Goal: Information Seeking & Learning: Learn about a topic

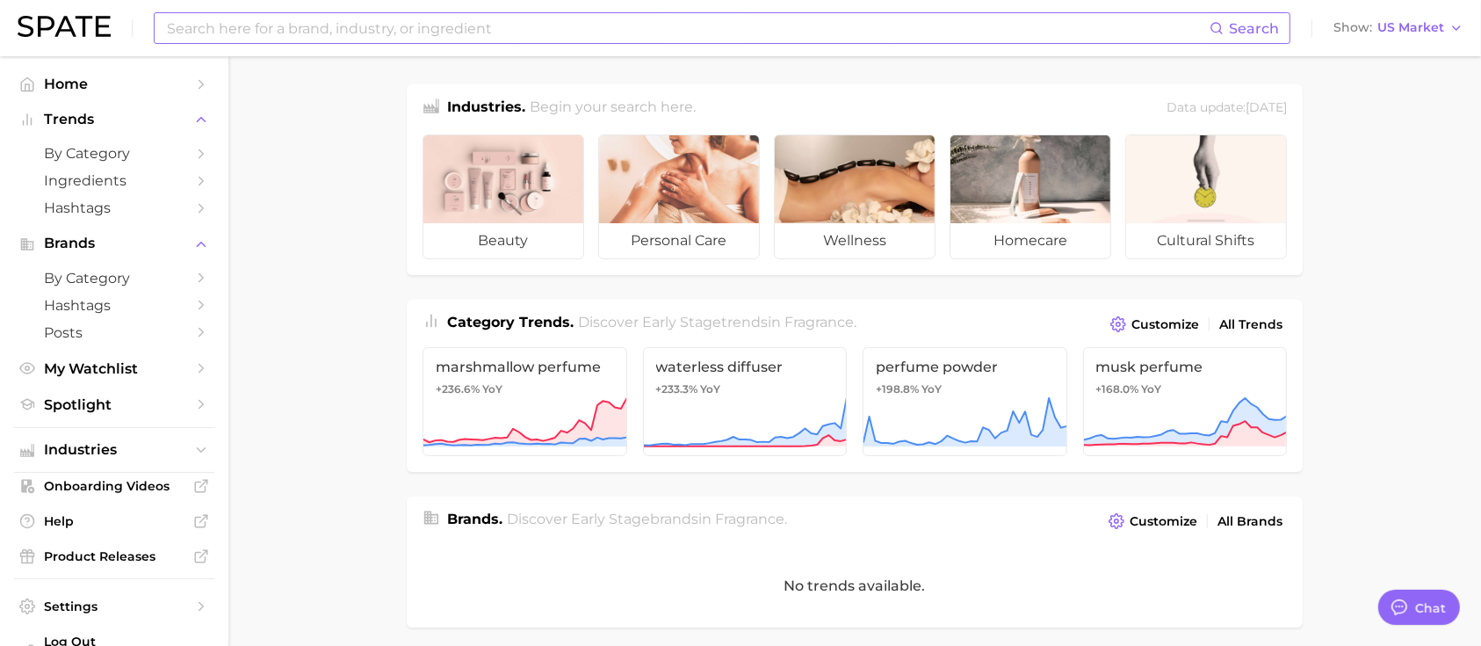
click at [710, 30] on input at bounding box center [687, 28] width 1044 height 30
paste input "cereal killer by liquid death"
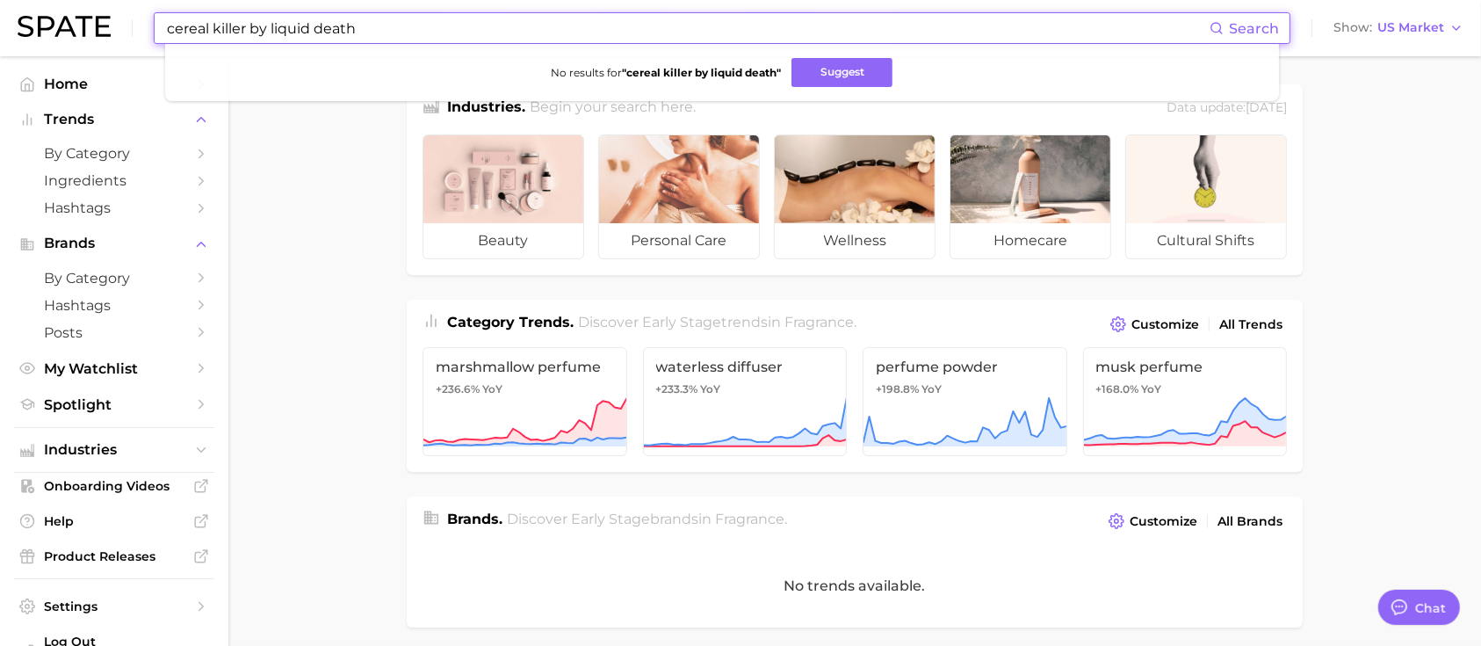
drag, startPoint x: 710, startPoint y: 29, endPoint x: 30, endPoint y: 25, distance: 679.9
click at [30, 25] on div "cereal killer by liquid death Search No results for " cereal killer by liquid d…" at bounding box center [741, 28] width 1446 height 56
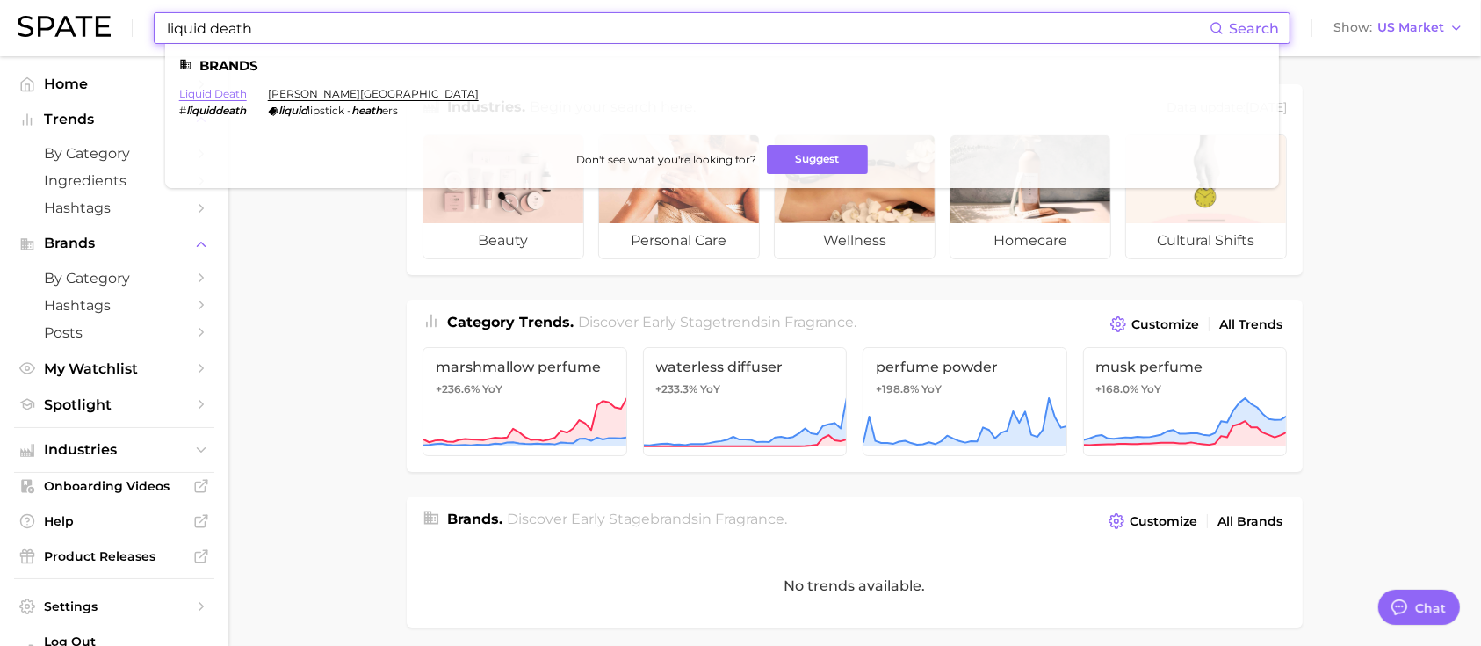
type input "liquid death"
click at [200, 96] on link "liquid death" at bounding box center [213, 93] width 68 height 13
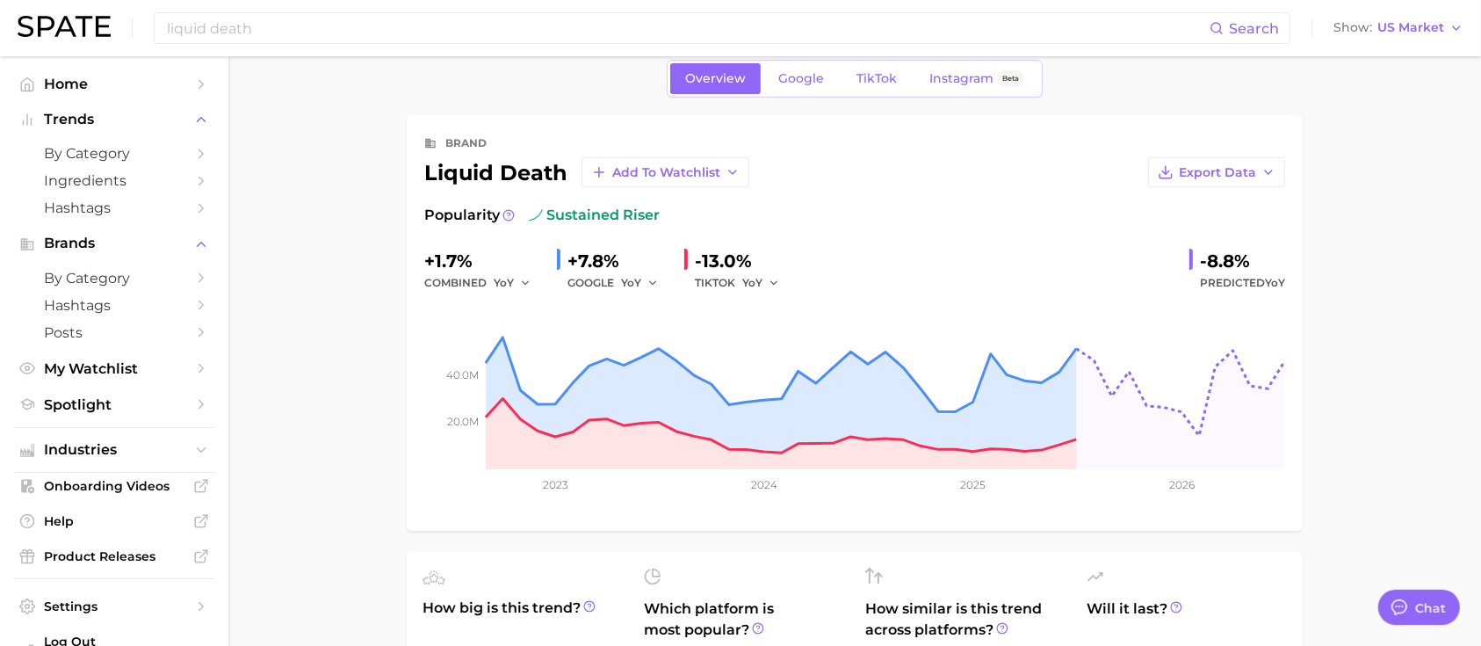
type textarea "x"
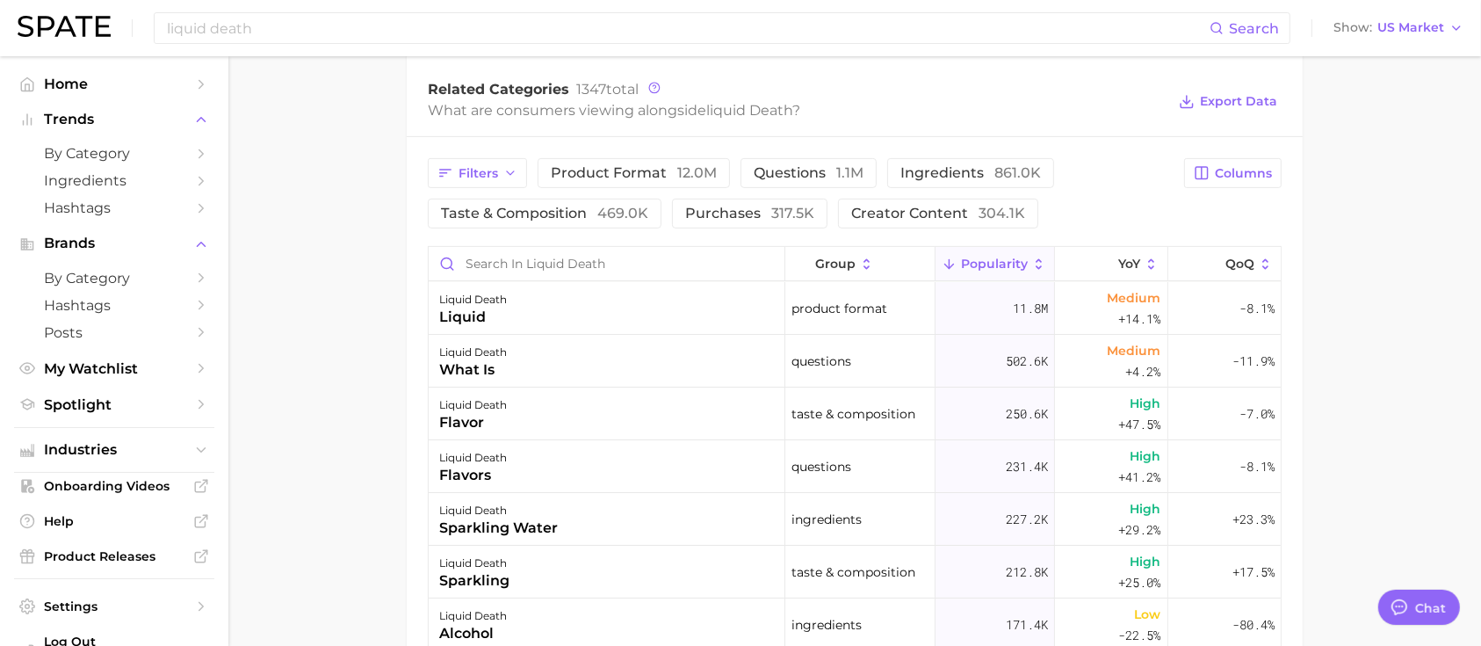
scroll to position [762, 0]
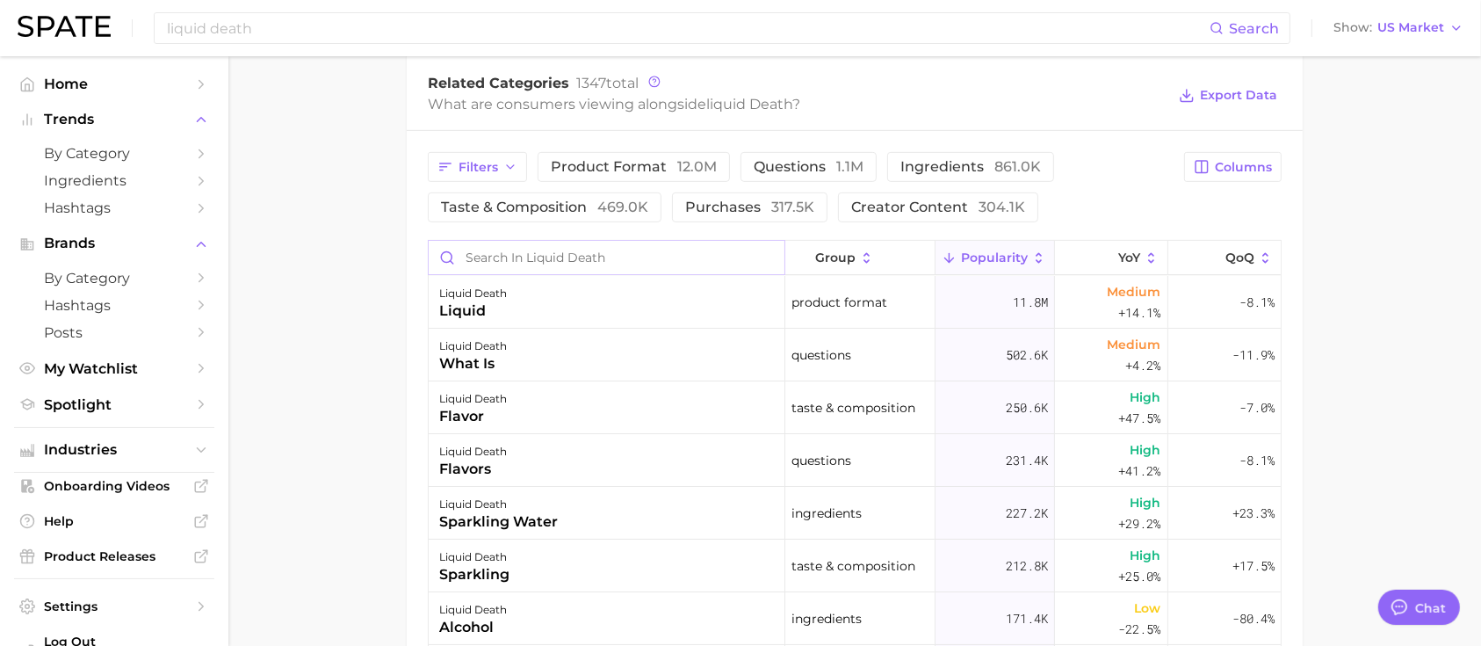
click at [603, 253] on input "Search in liquid death" at bounding box center [607, 257] width 356 height 33
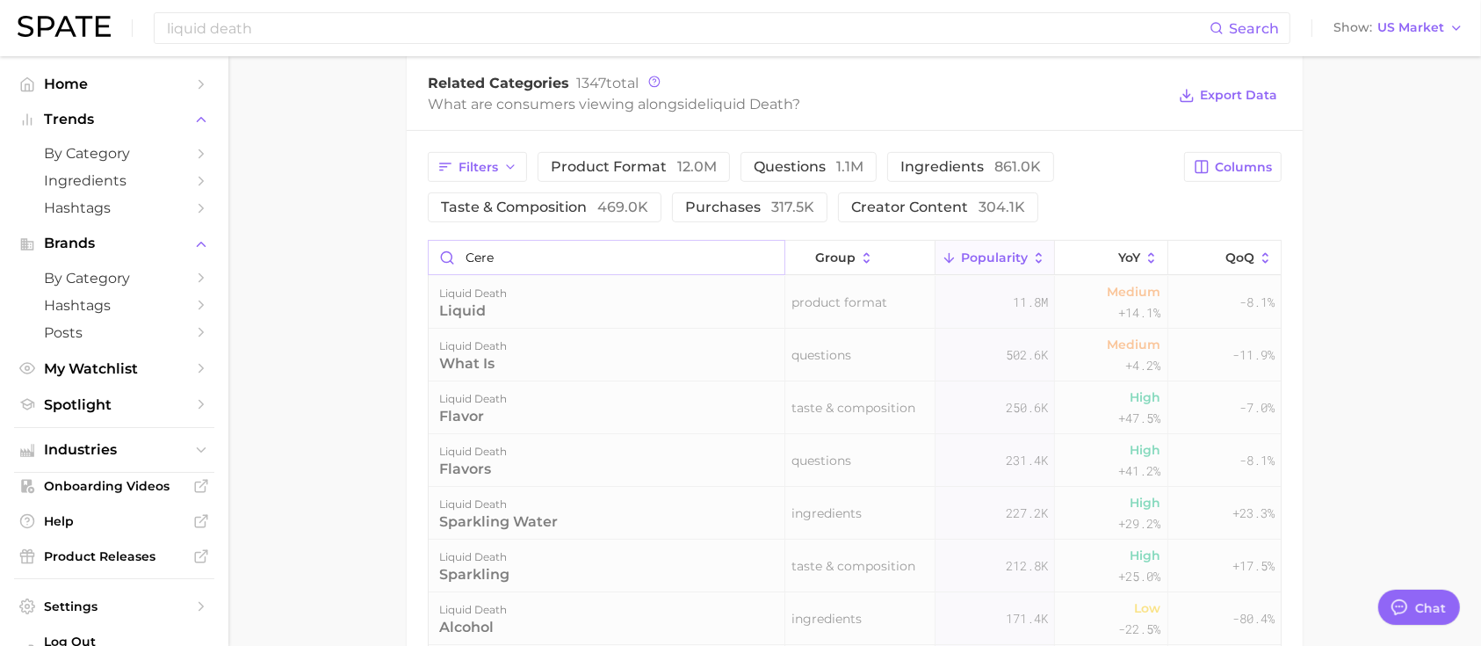
scroll to position [752, 0]
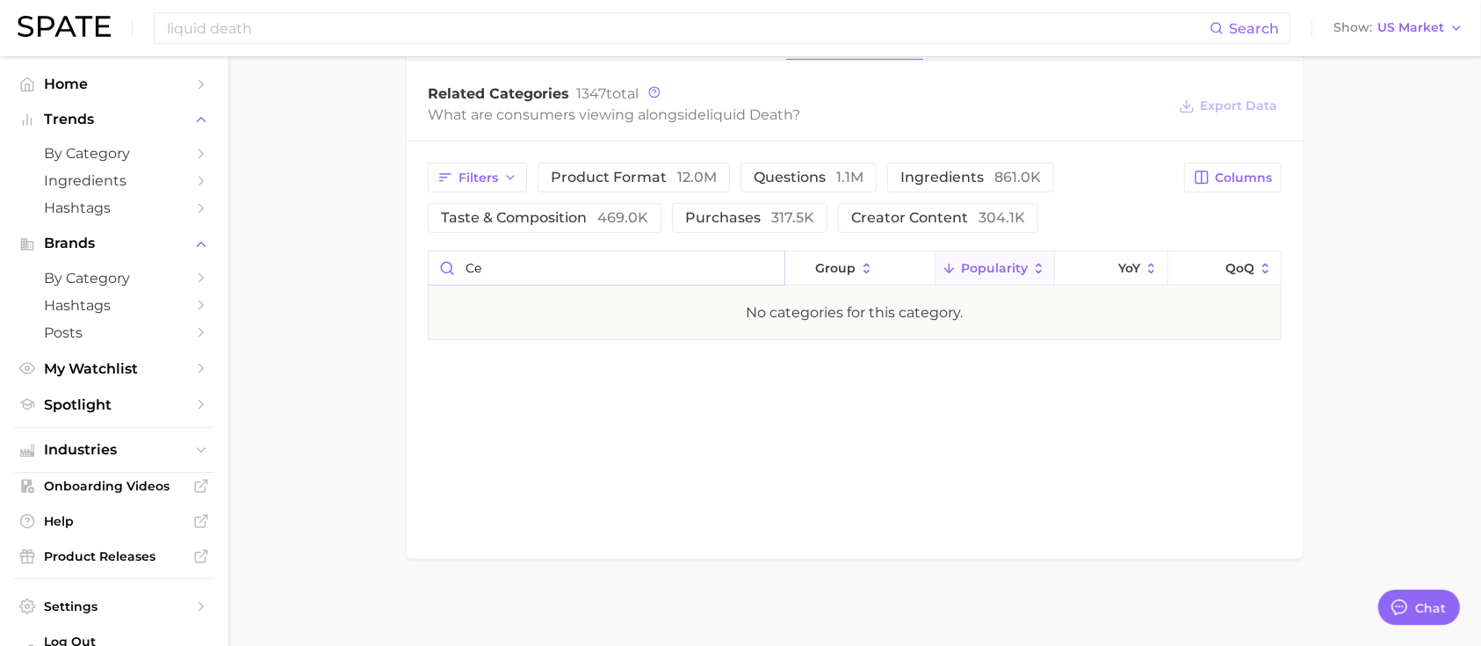
type input "c"
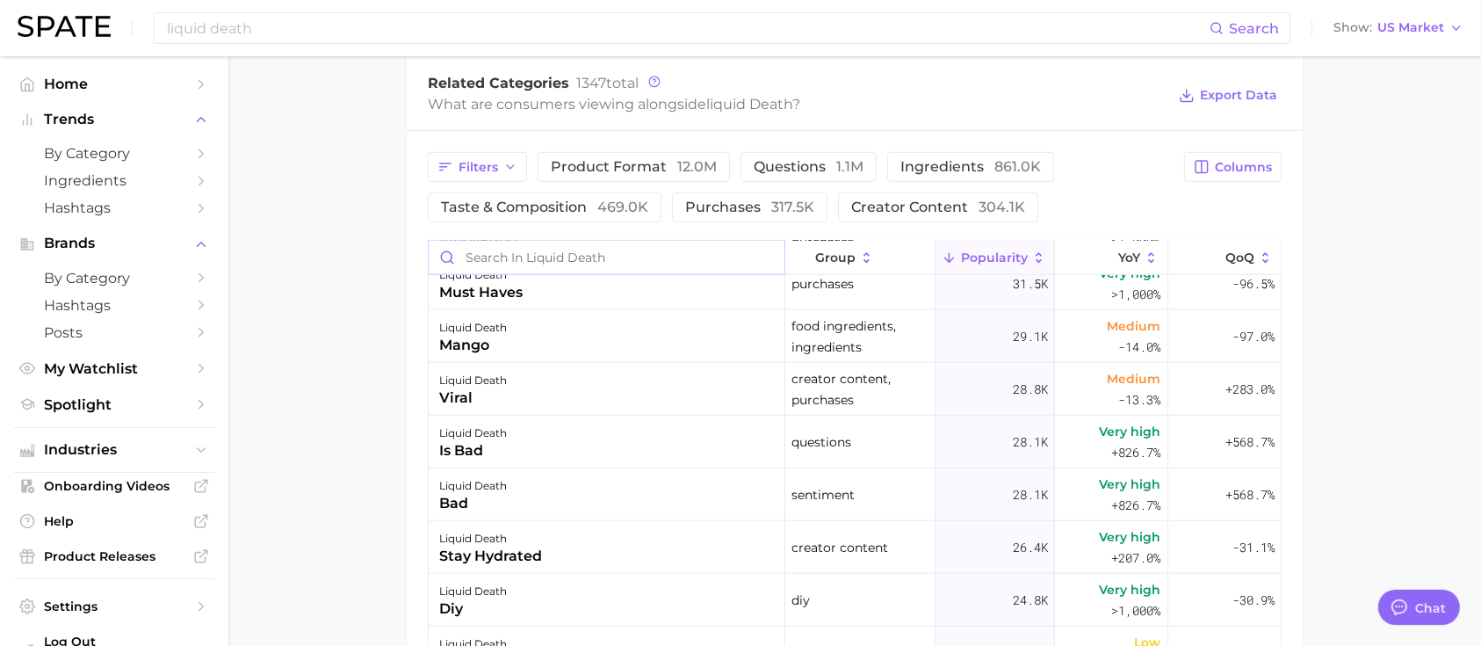
scroll to position [2531, 0]
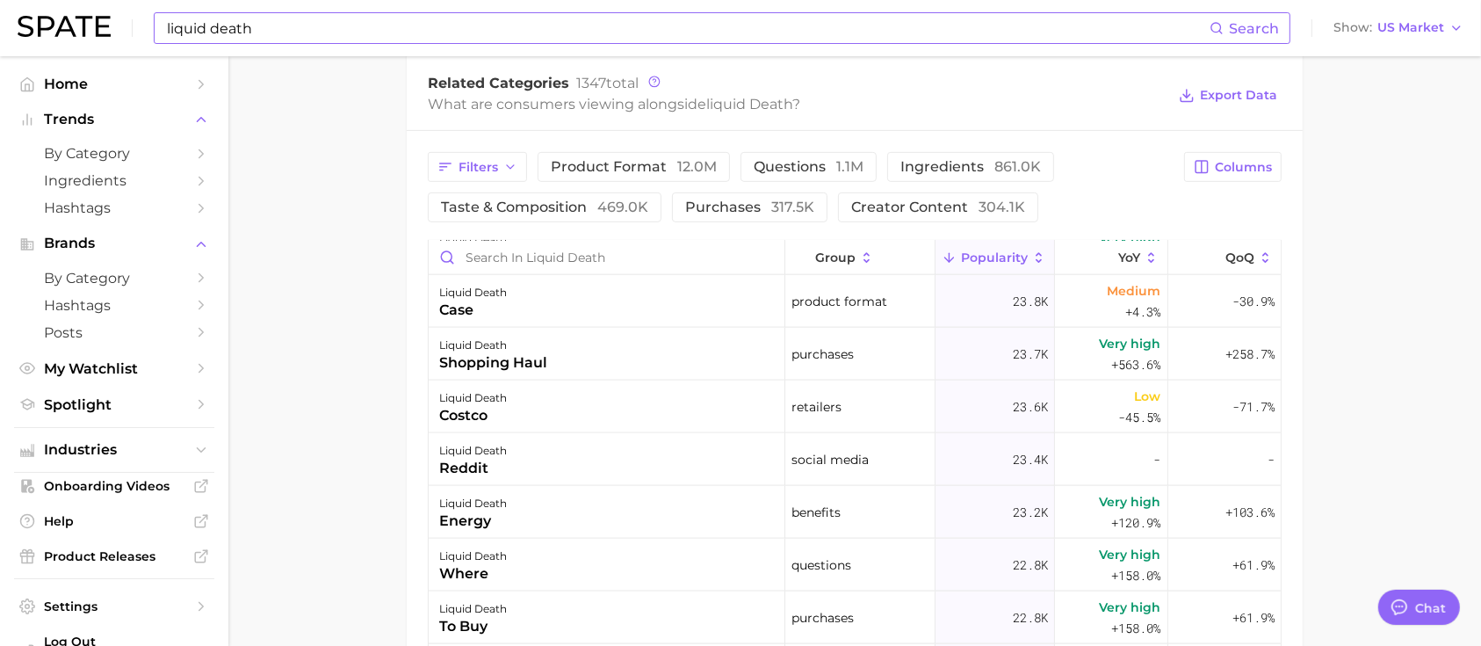
click at [405, 33] on input "liquid death" at bounding box center [687, 28] width 1044 height 30
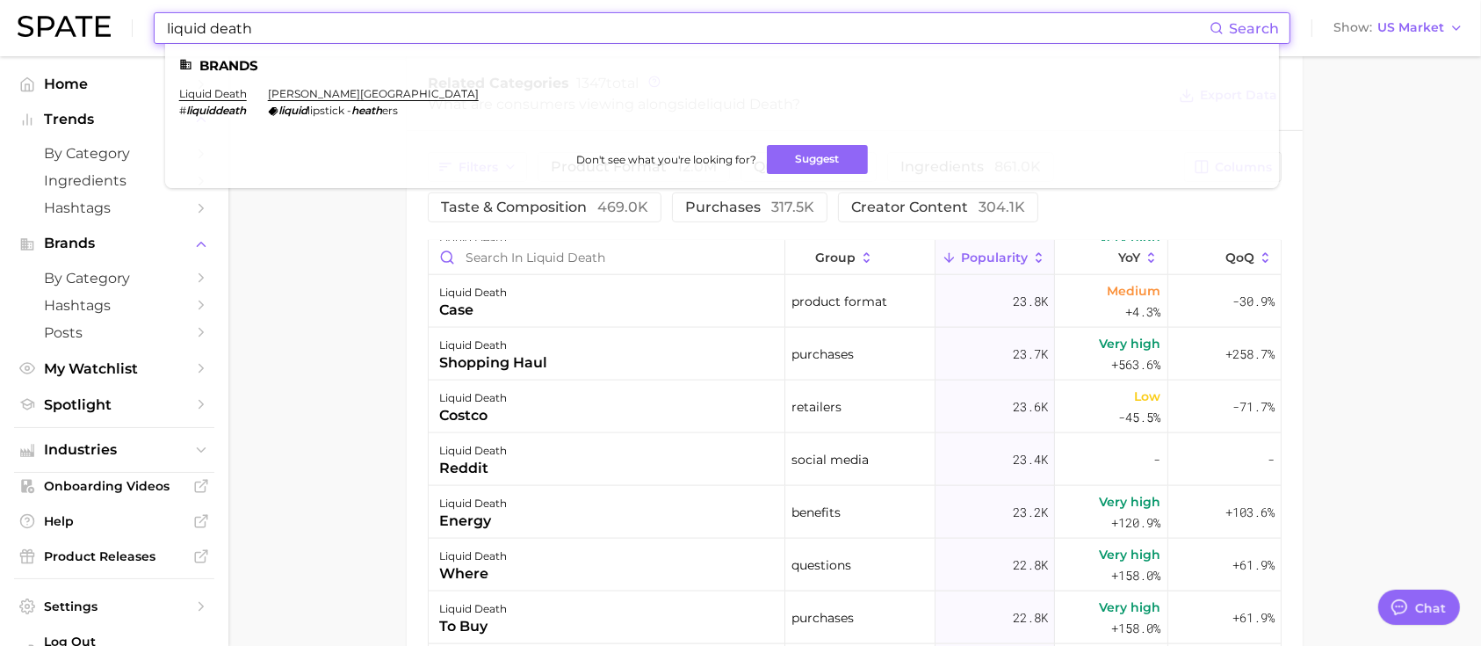
drag, startPoint x: 405, startPoint y: 33, endPoint x: 0, endPoint y: -31, distance: 410.0
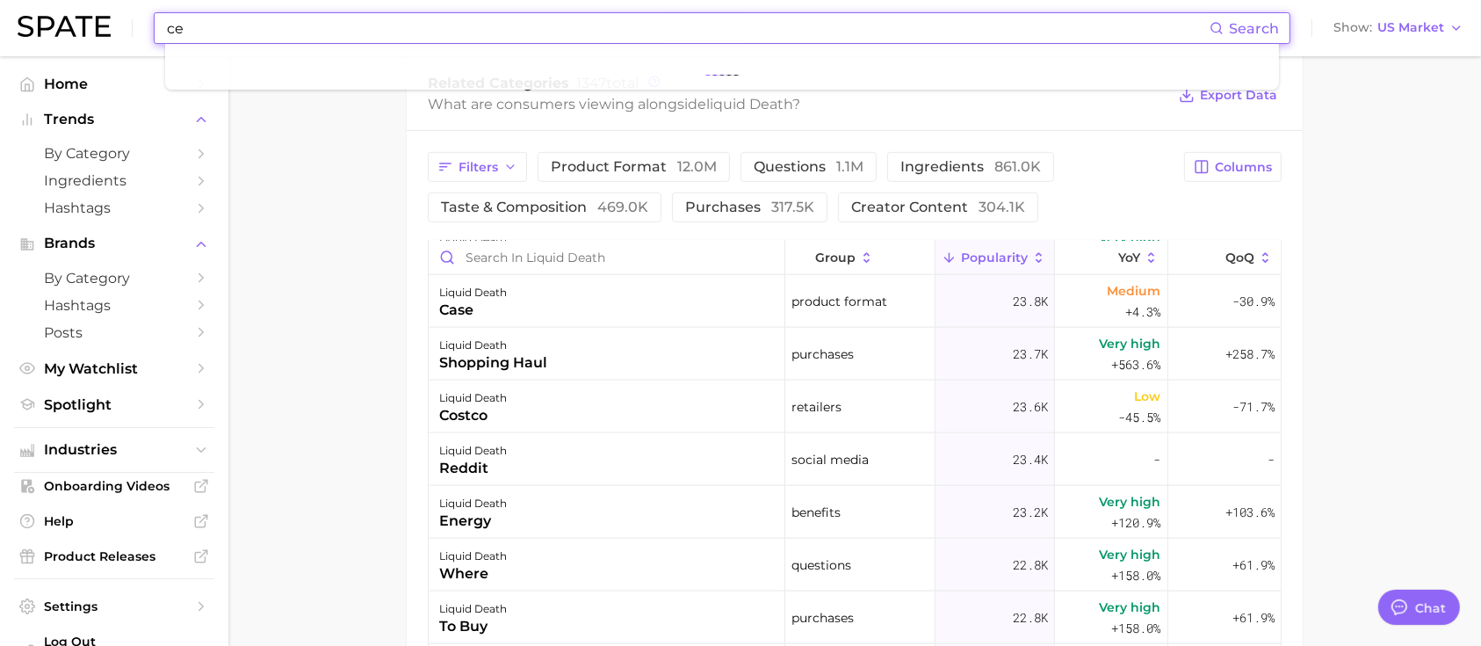
type input "c"
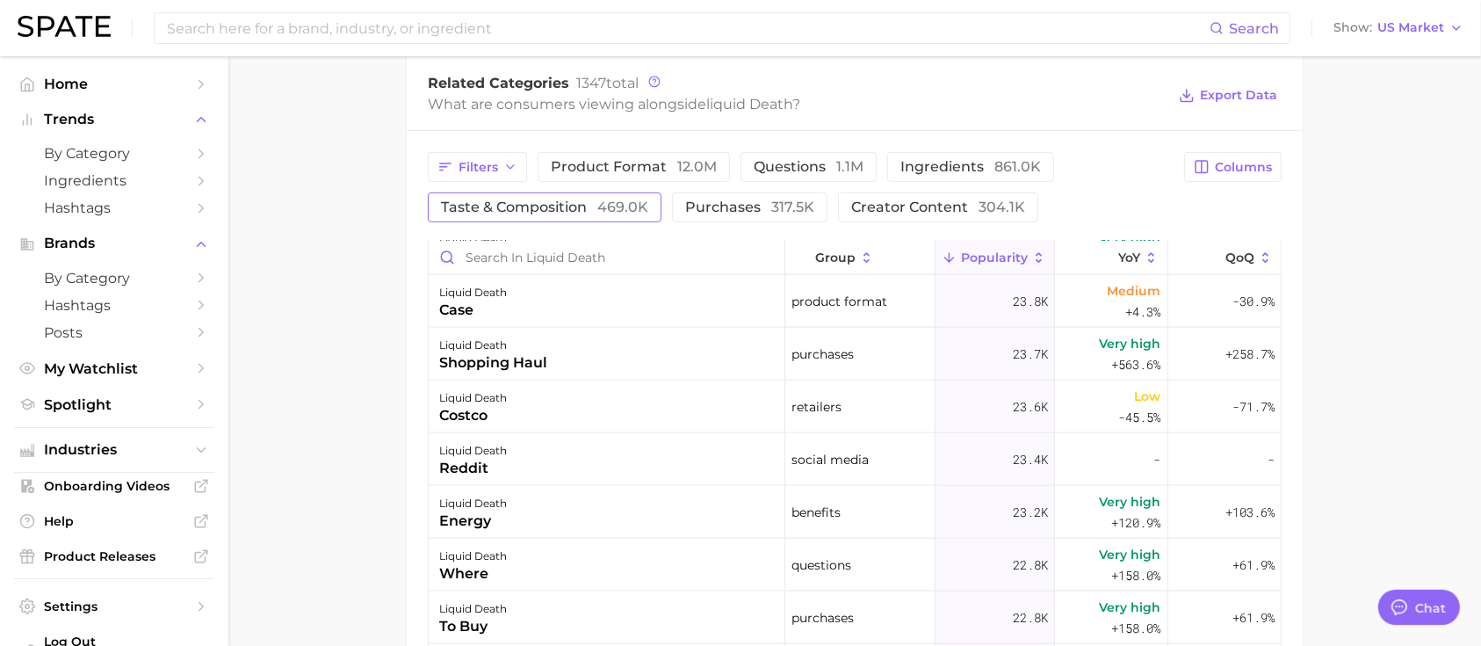
click at [567, 207] on span "taste & composition 469.0k" at bounding box center [544, 207] width 207 height 14
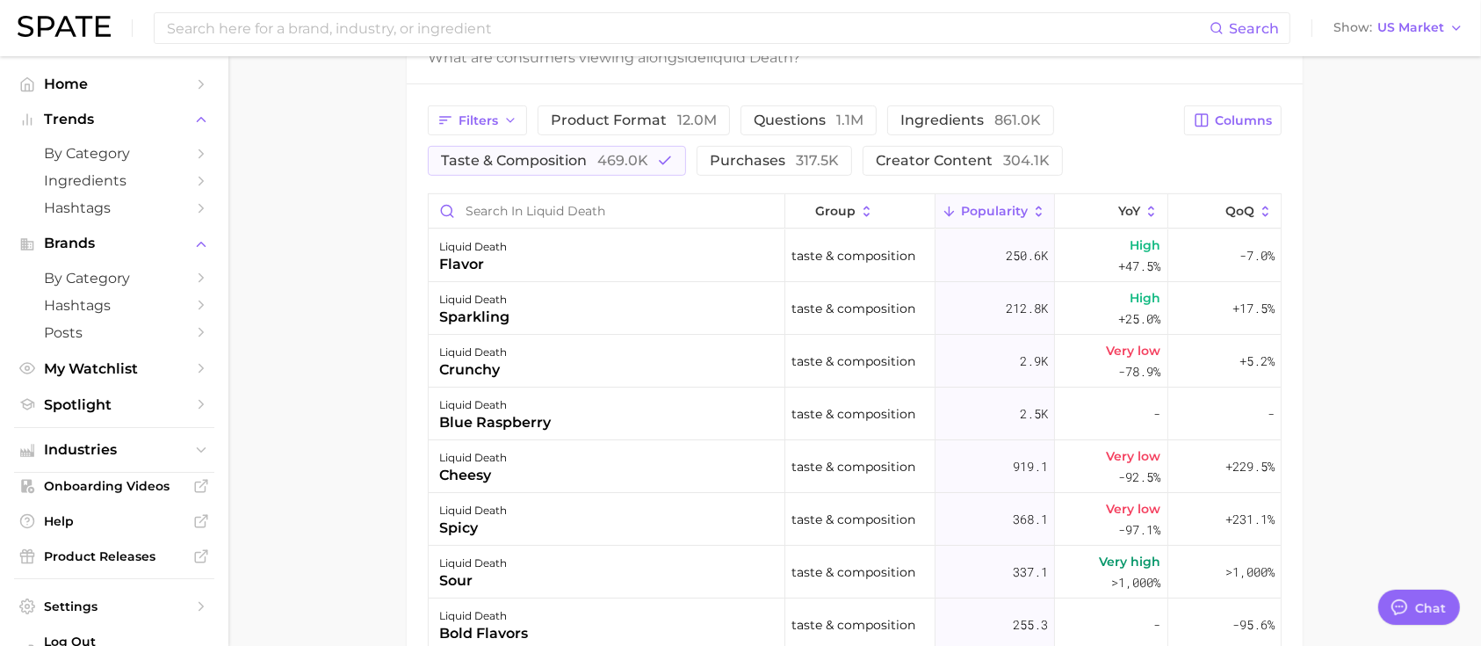
scroll to position [807, 0]
click at [573, 172] on button "taste & composition 469.0k" at bounding box center [557, 163] width 258 height 30
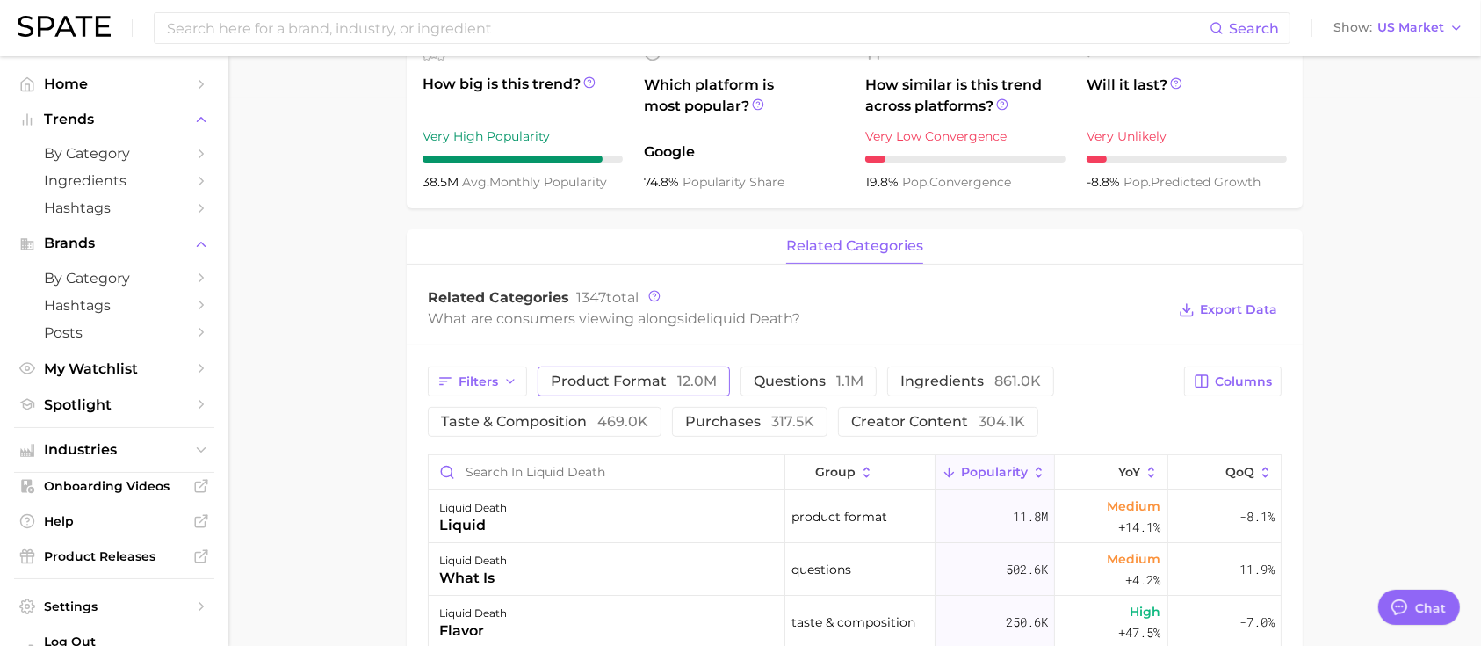
scroll to position [542, 0]
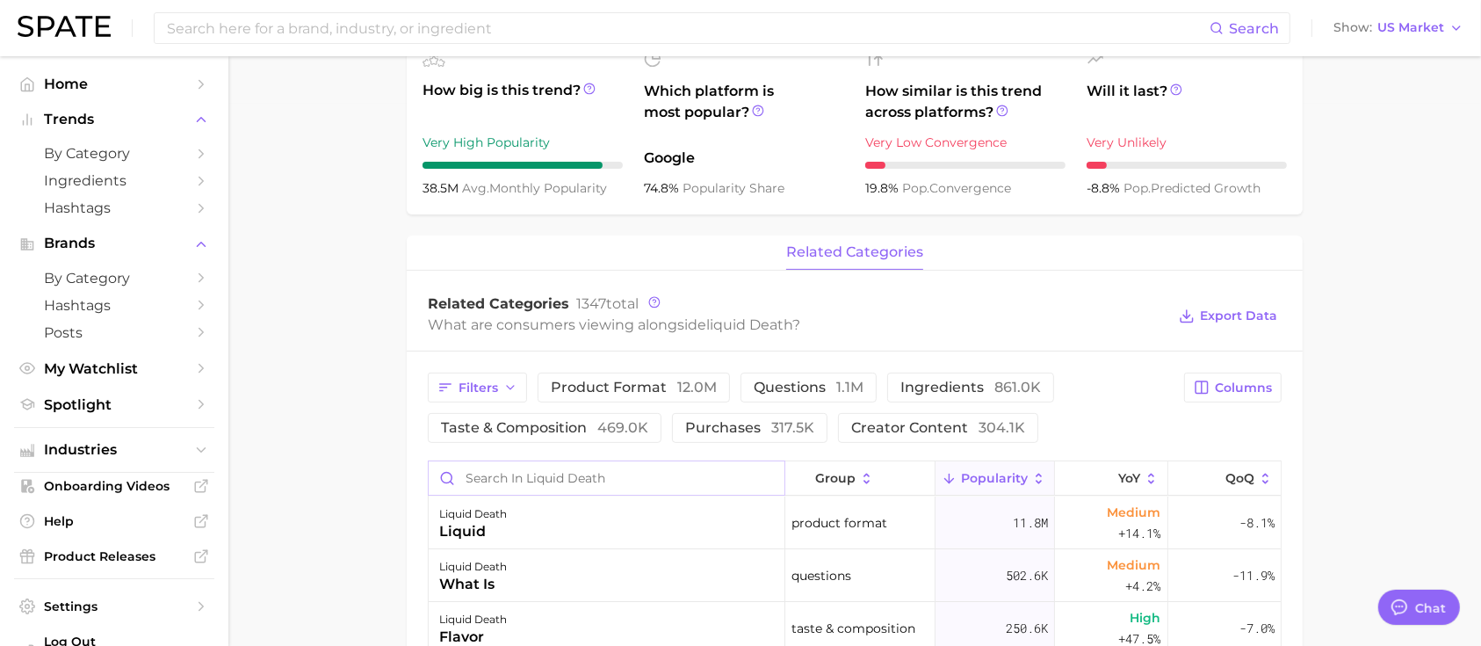
click at [582, 471] on input "Search in liquid death" at bounding box center [607, 477] width 356 height 33
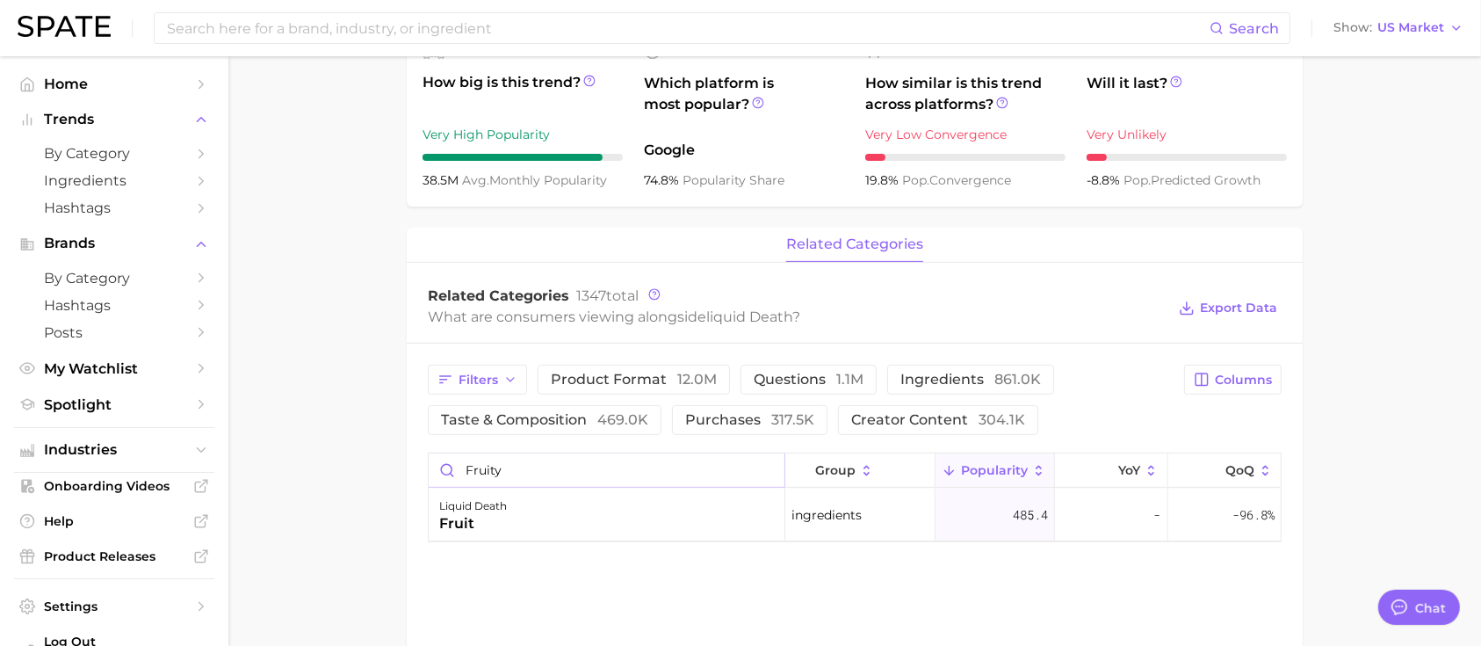
scroll to position [549, 0]
click at [624, 509] on div "liquid death fruit" at bounding box center [607, 515] width 357 height 53
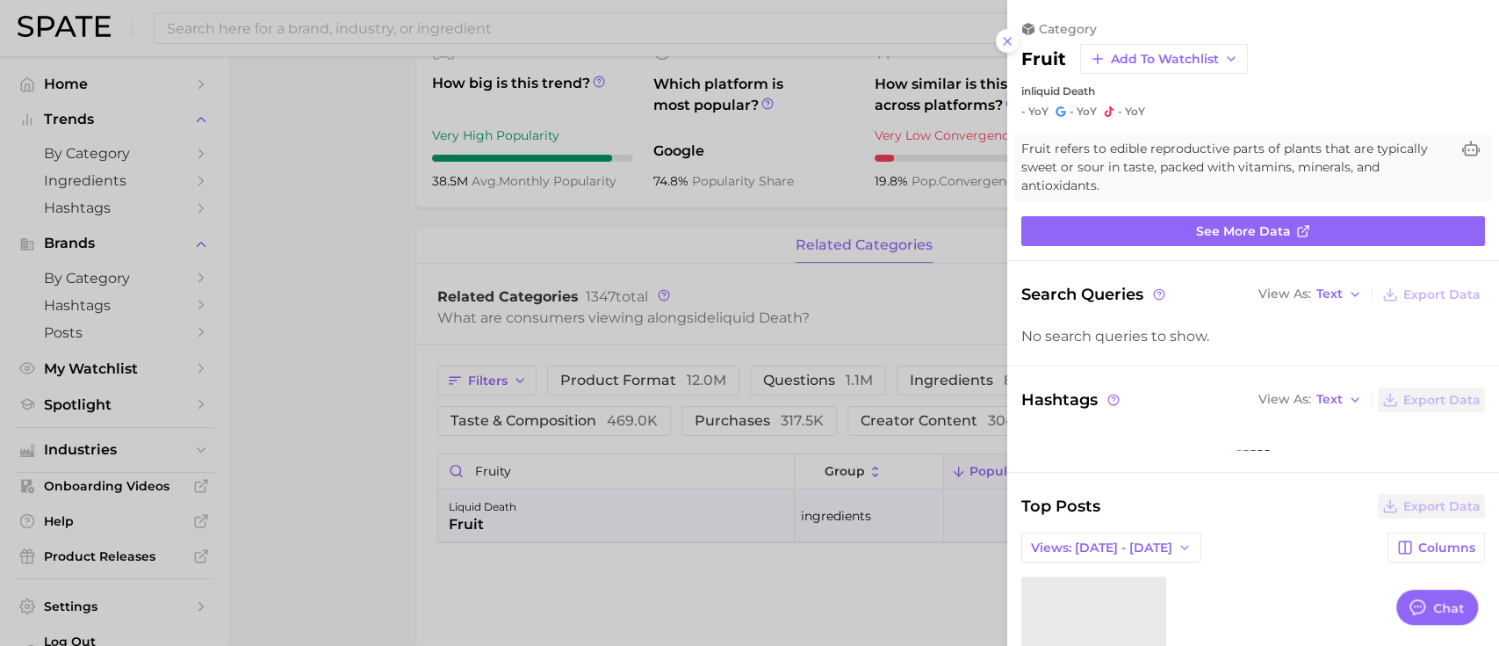
click at [604, 469] on div at bounding box center [749, 323] width 1499 height 646
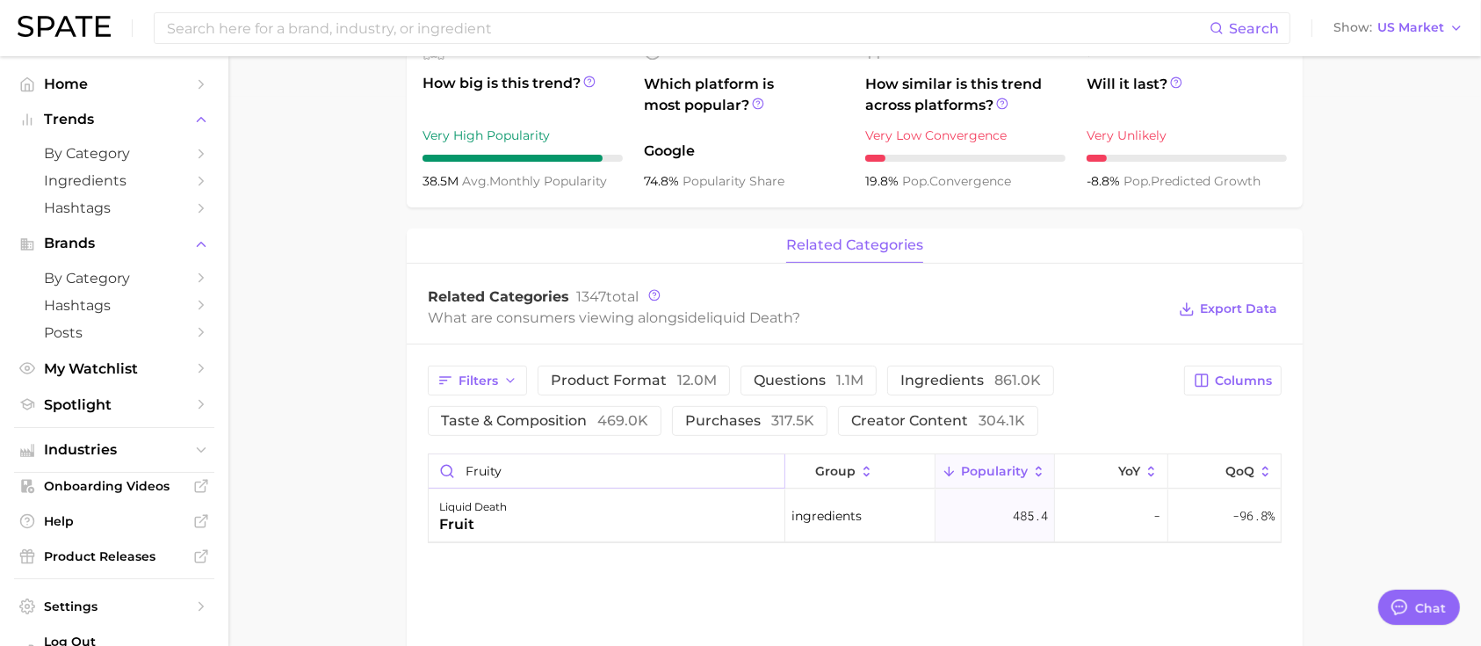
drag, startPoint x: 748, startPoint y: 471, endPoint x: 285, endPoint y: 443, distance: 463.7
click at [285, 443] on main "Overview Google TikTok Instagram Beta brand liquid death Add to Watchlist Expor…" at bounding box center [854, 178] width 1253 height 1342
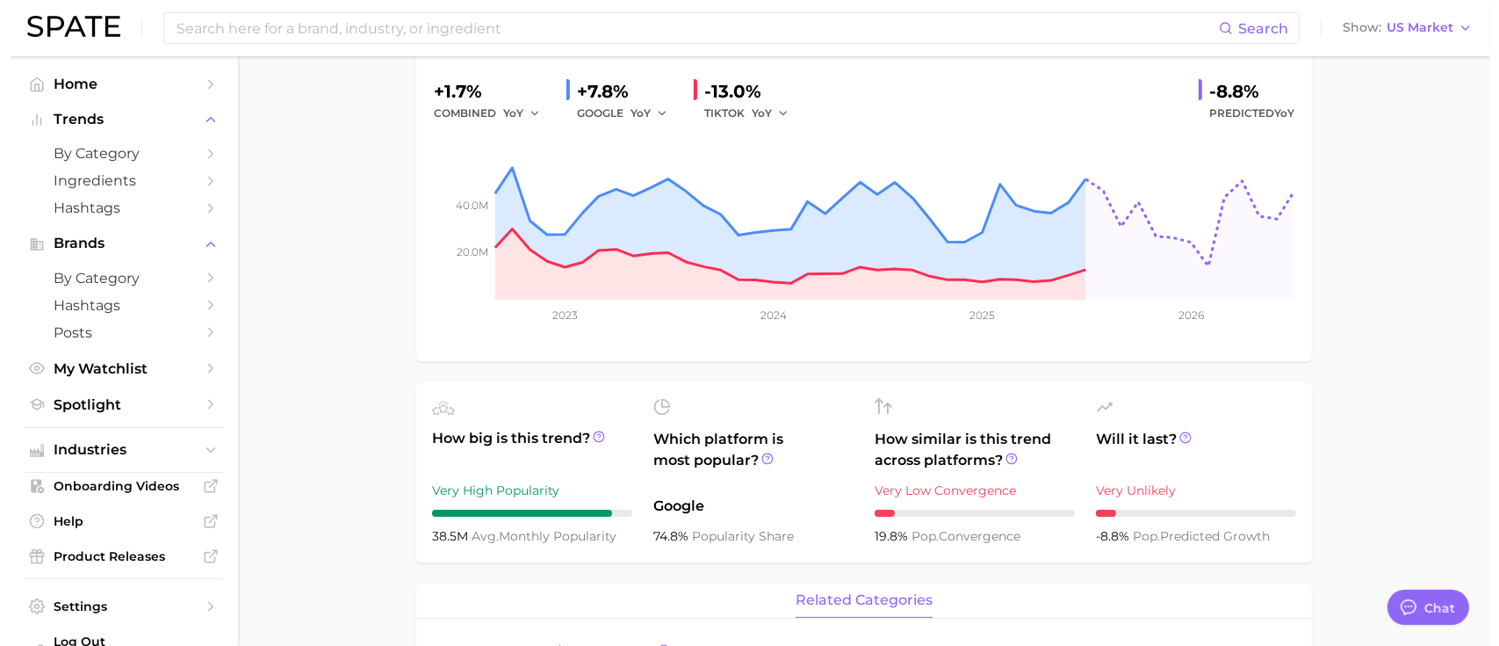
scroll to position [0, 0]
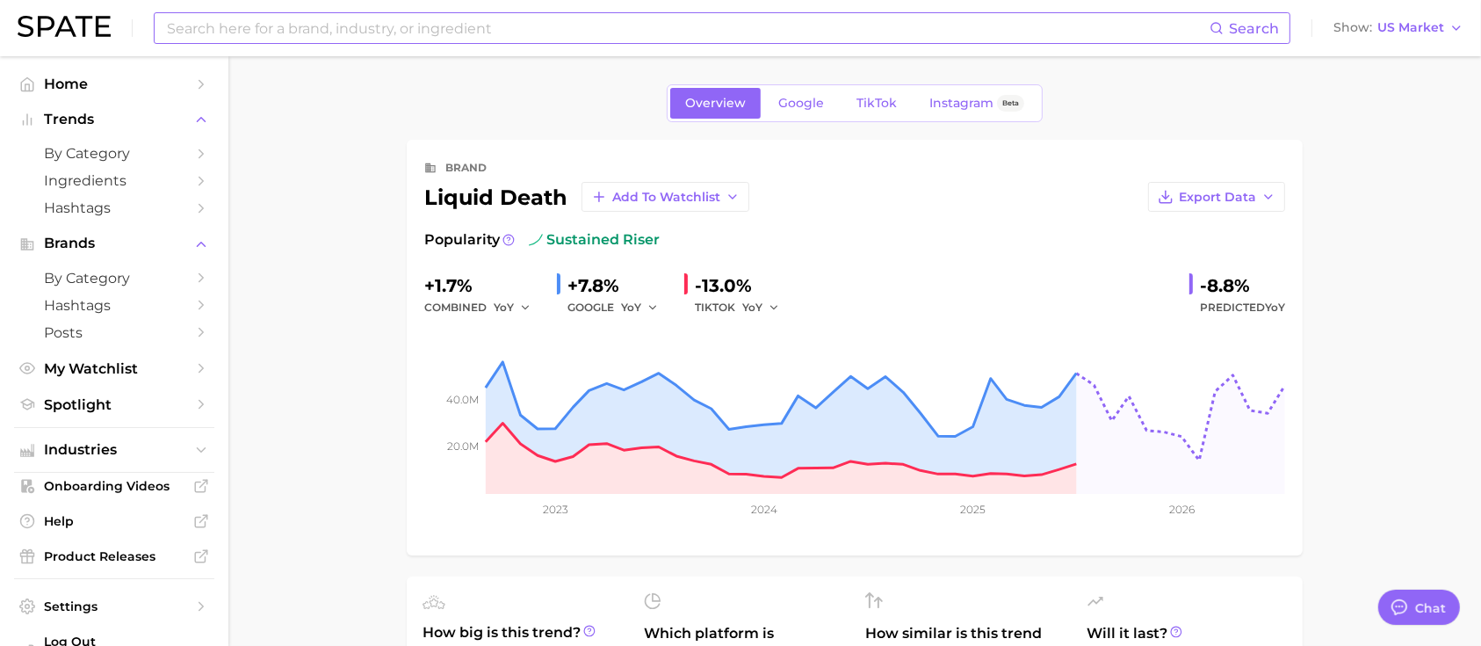
type input "cereal"
click at [378, 27] on input at bounding box center [687, 28] width 1044 height 30
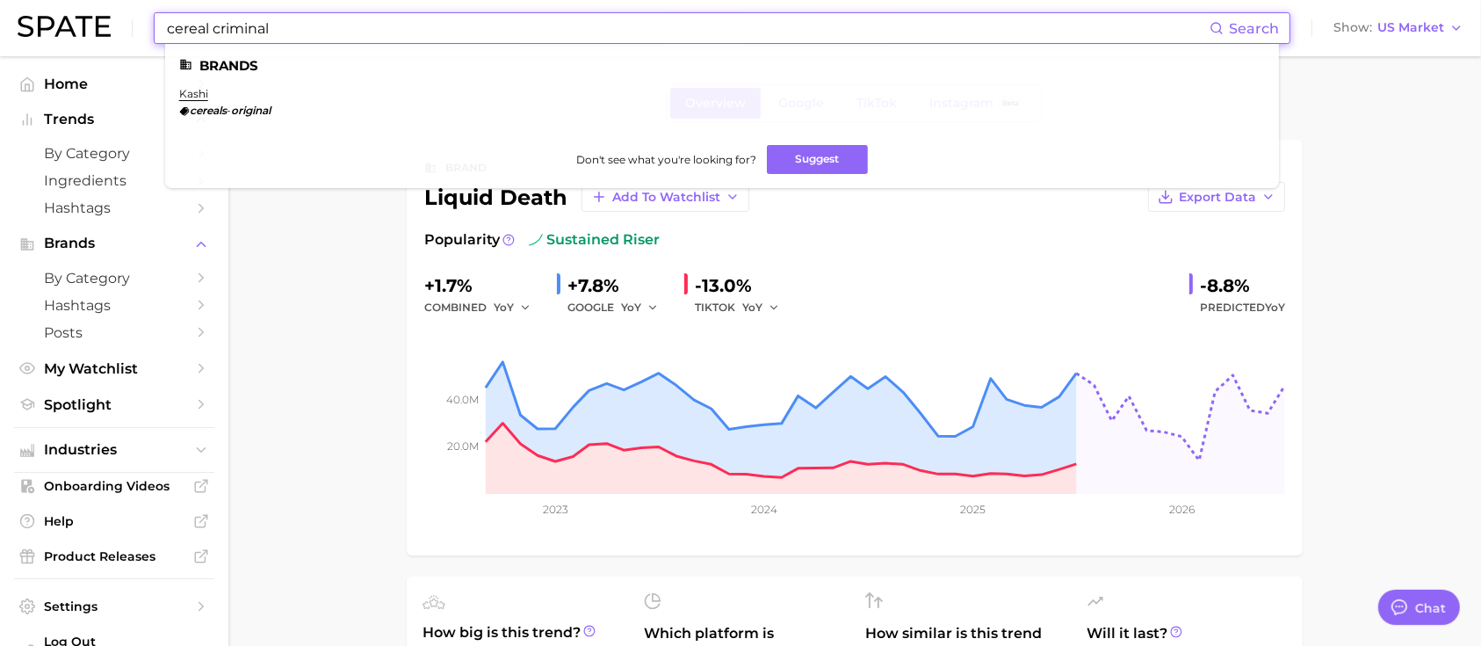
type input "cereal criminal"
click at [81, 215] on span "Hashtags" at bounding box center [114, 207] width 141 height 17
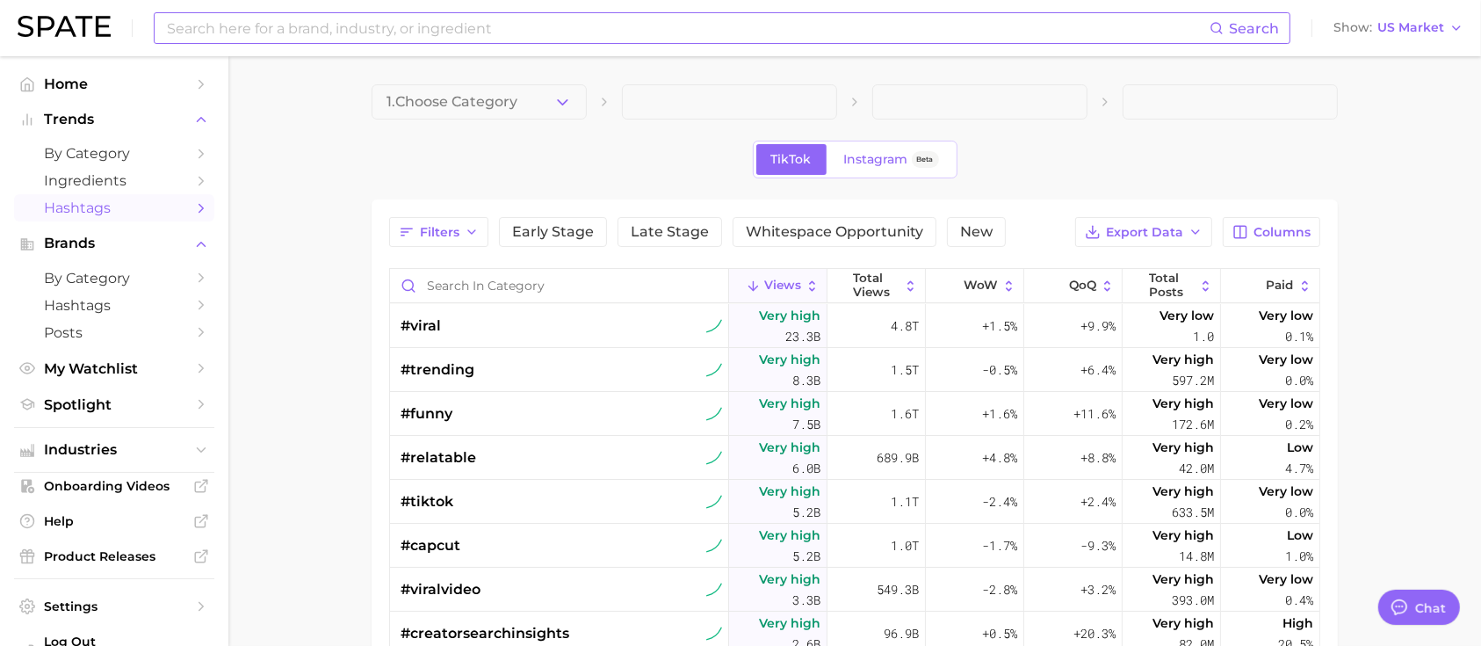
click at [305, 38] on input at bounding box center [687, 28] width 1044 height 30
click at [447, 278] on input "Search in category" at bounding box center [559, 285] width 338 height 33
paste input "#cerealcriminal"
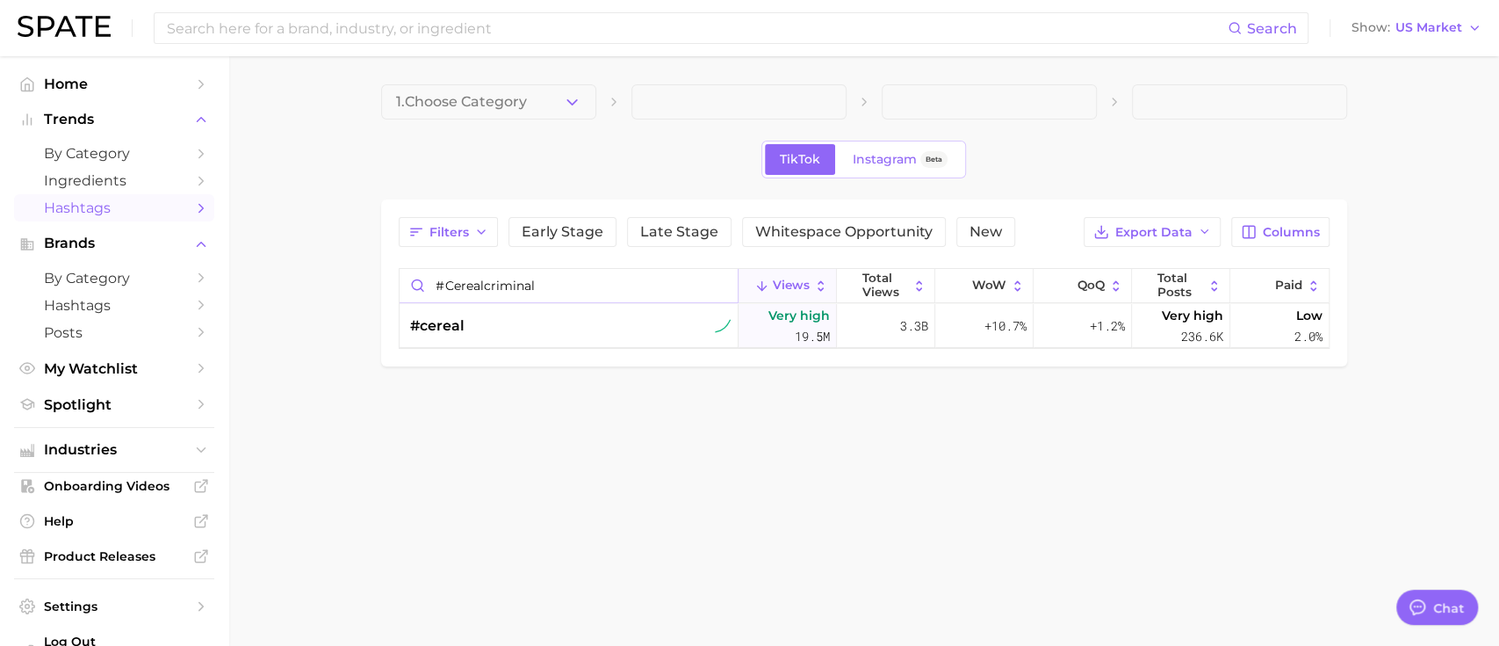
drag, startPoint x: 581, startPoint y: 282, endPoint x: 265, endPoint y: 270, distance: 315.6
click at [265, 270] on main "1. Choose Category TikTok Instagram Beta Filters Early Stage Late Stage Whitesp…" at bounding box center [863, 255] width 1271 height 398
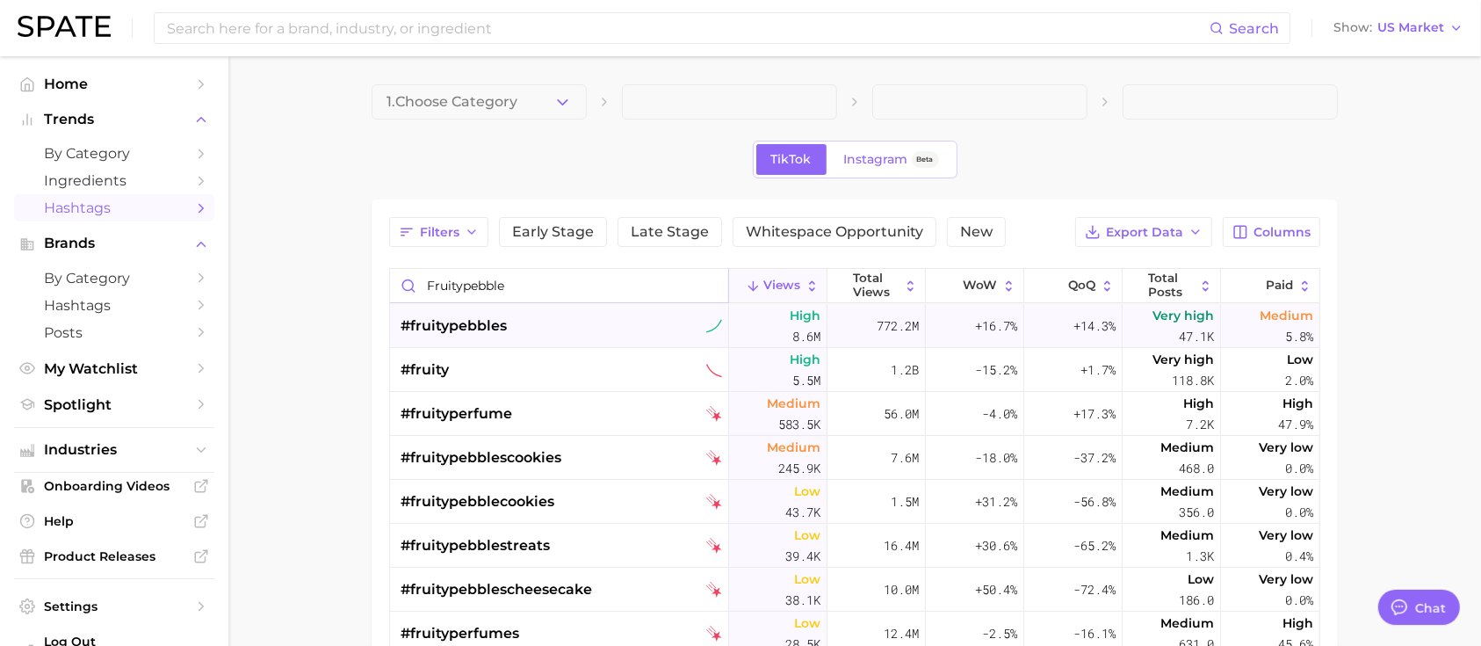
type input "fruitypebble"
click at [569, 320] on div "#fruitypebbles" at bounding box center [561, 326] width 321 height 44
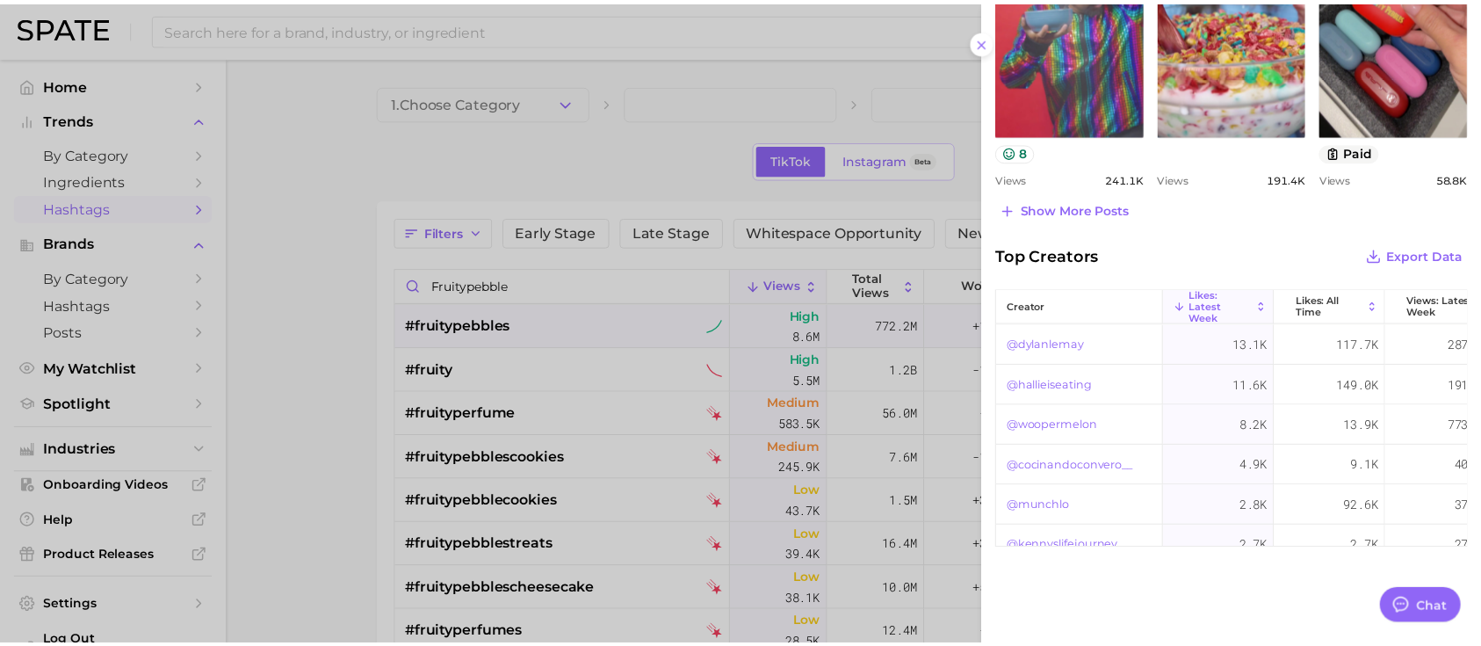
scroll to position [938, 0]
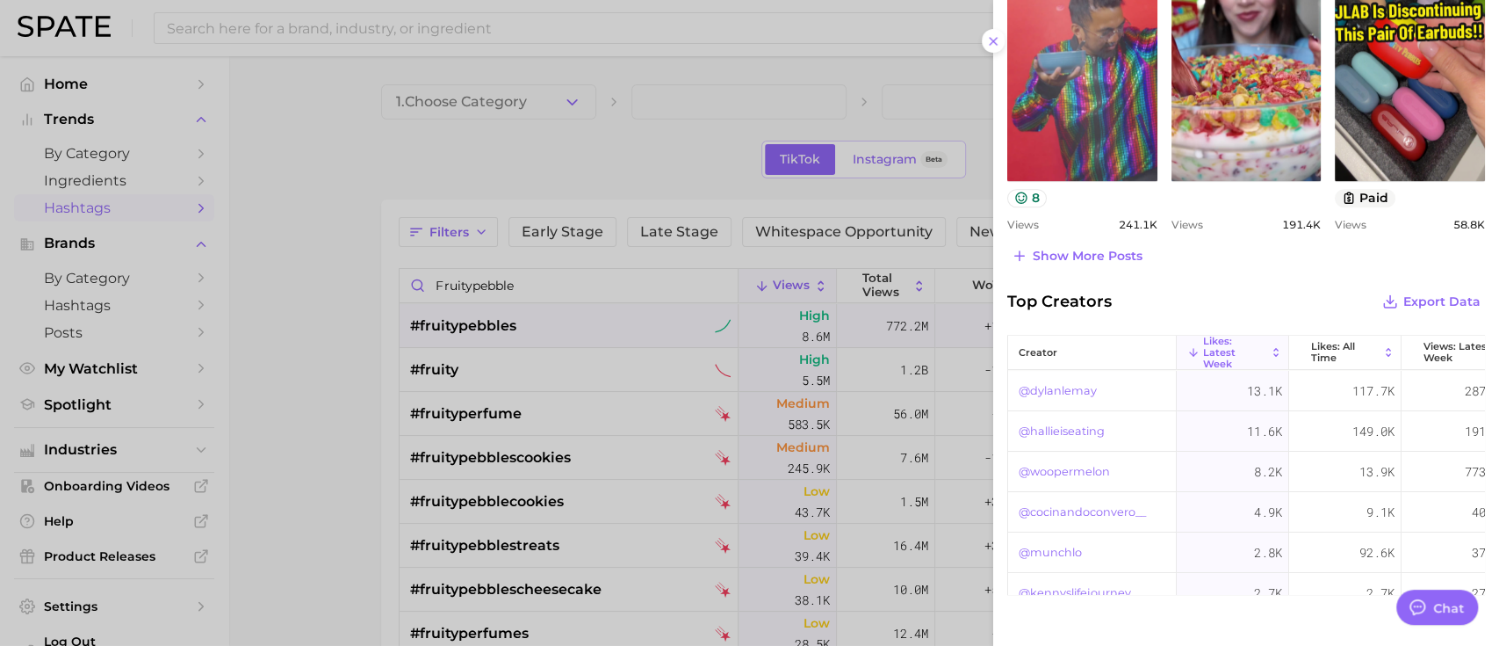
click at [924, 189] on div at bounding box center [749, 323] width 1499 height 646
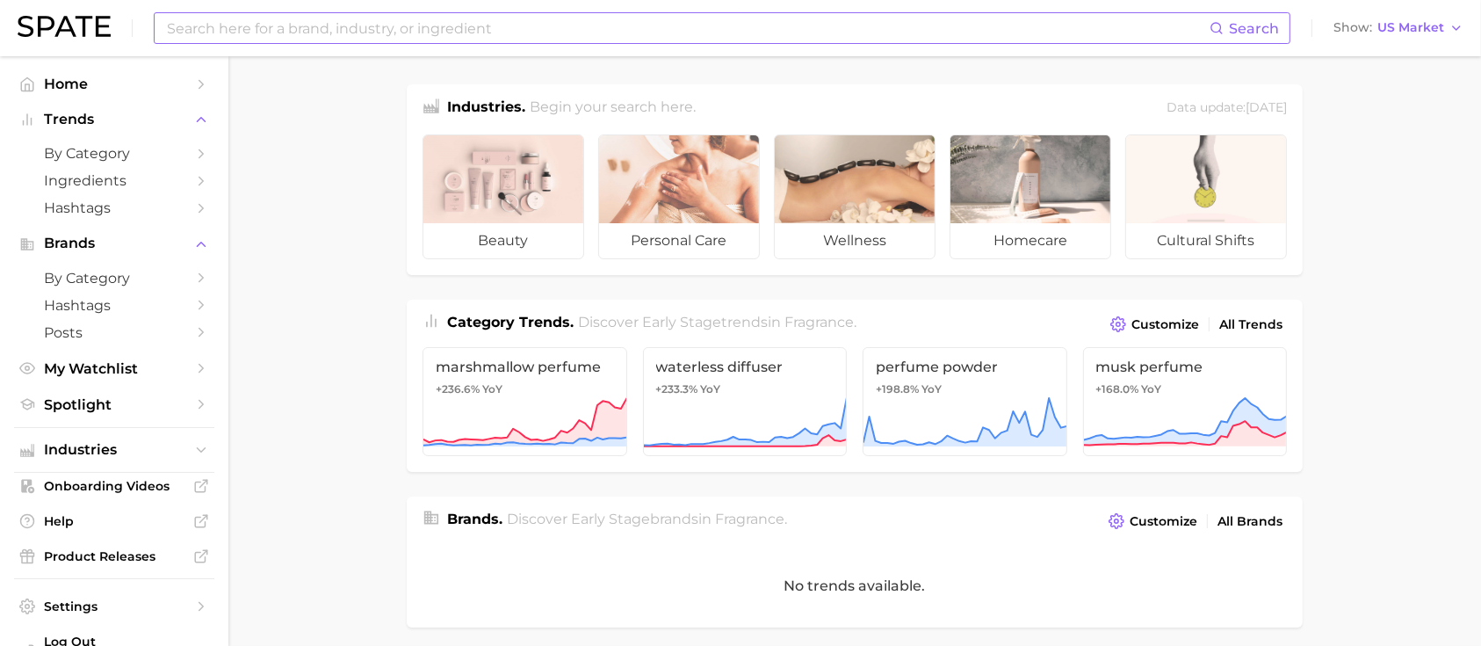
click at [513, 40] on input at bounding box center [687, 28] width 1044 height 30
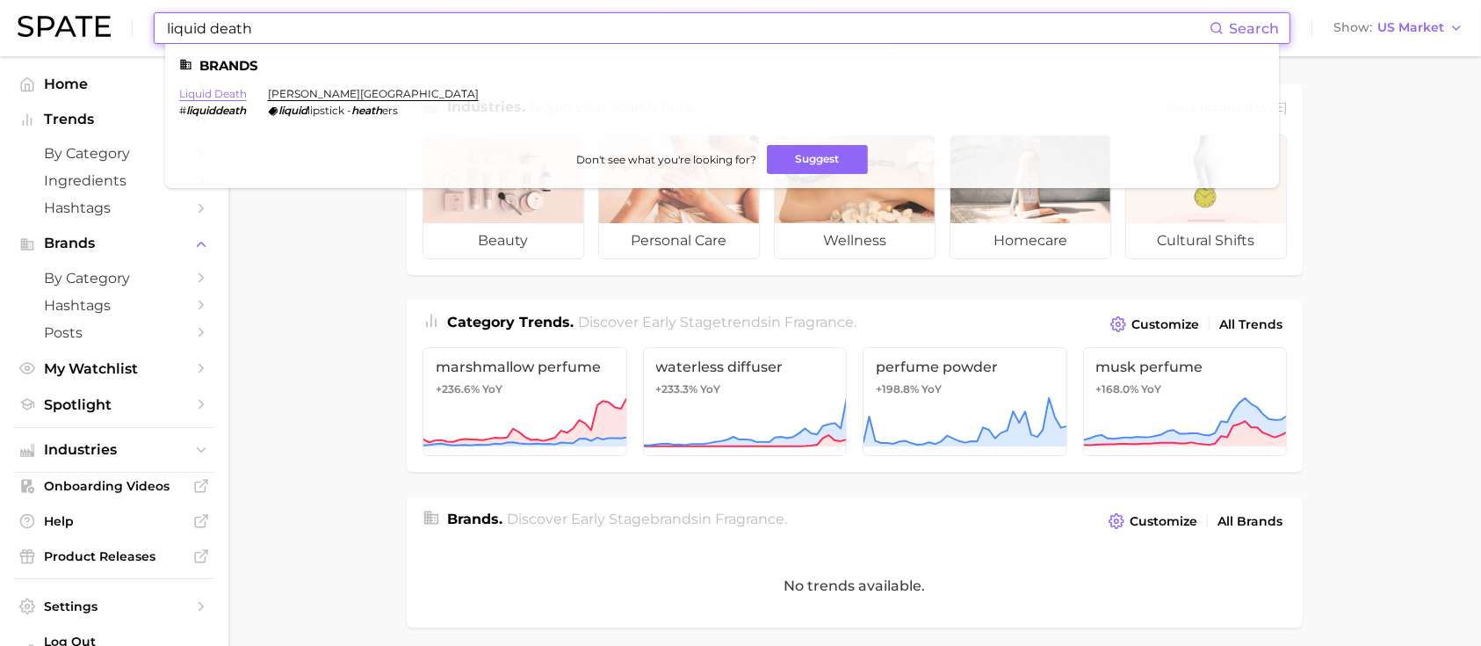
type input "liquid death"
click at [225, 89] on link "liquid death" at bounding box center [213, 93] width 68 height 13
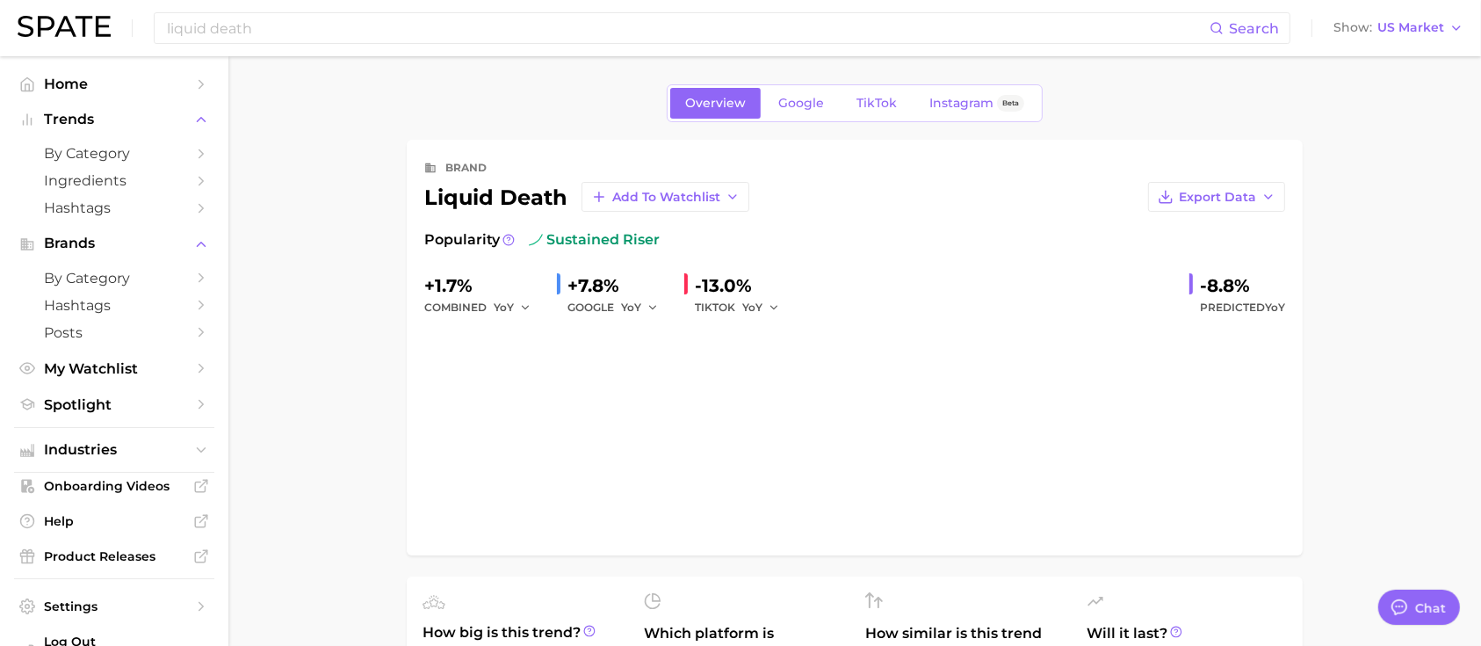
type textarea "x"
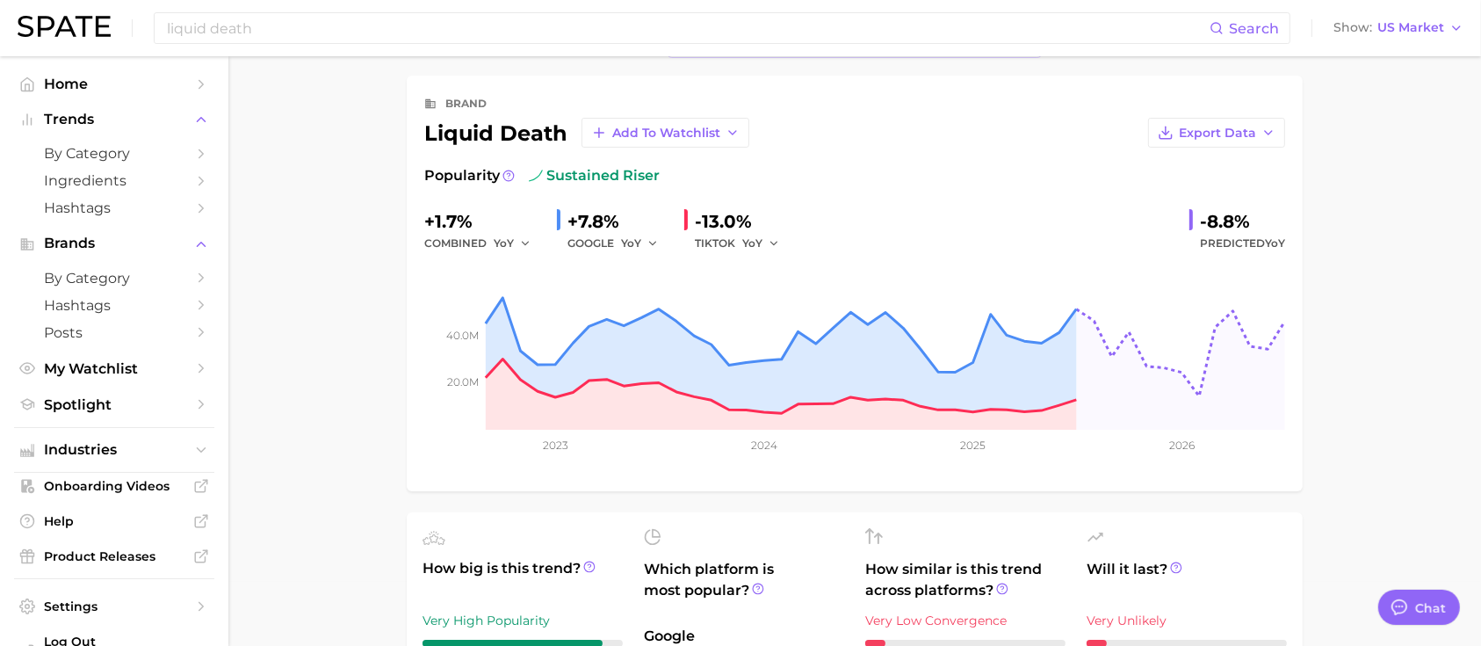
scroll to position [63, 0]
click at [520, 235] on button "YoY" at bounding box center [513, 244] width 38 height 21
click at [529, 306] on span "QoQ" at bounding box center [516, 303] width 29 height 15
click at [642, 247] on button "YoY" at bounding box center [640, 244] width 38 height 21
click at [660, 298] on button "QoQ" at bounding box center [717, 304] width 193 height 32
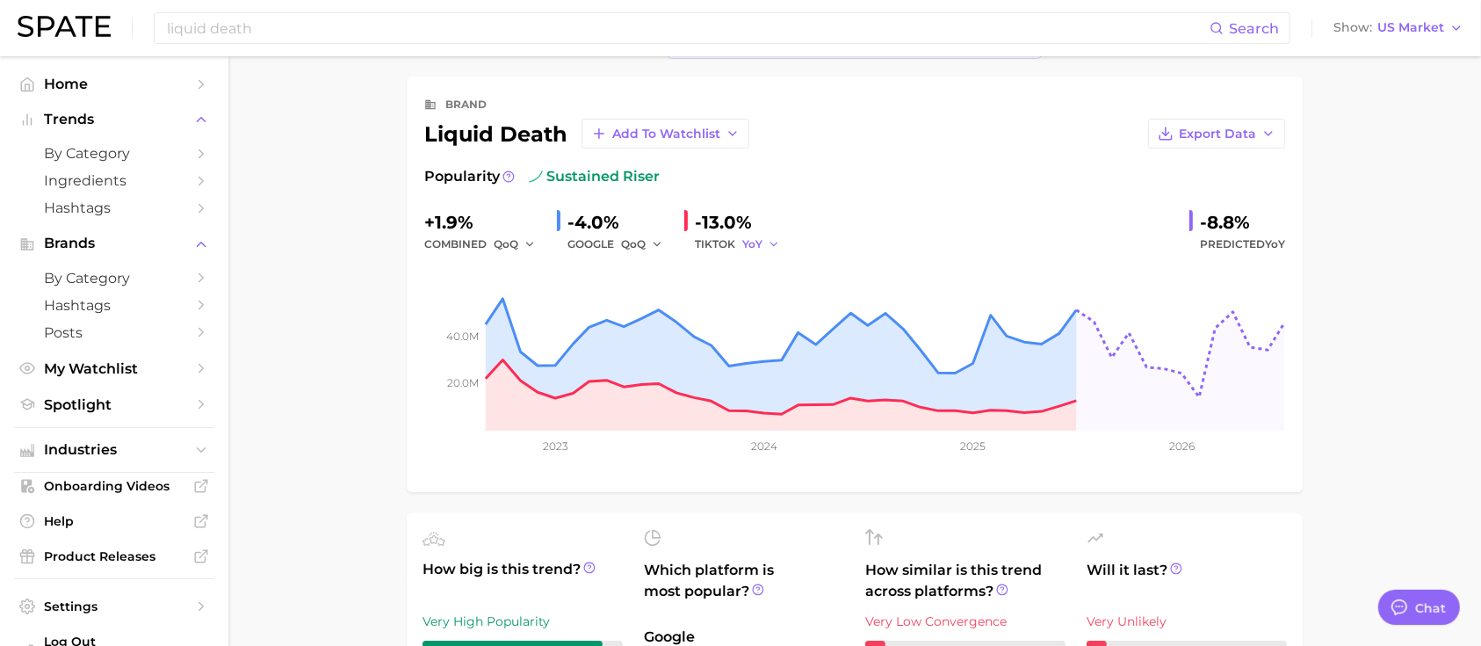
click at [767, 235] on button "YoY" at bounding box center [761, 244] width 38 height 21
click at [774, 300] on span "QoQ" at bounding box center [765, 303] width 29 height 15
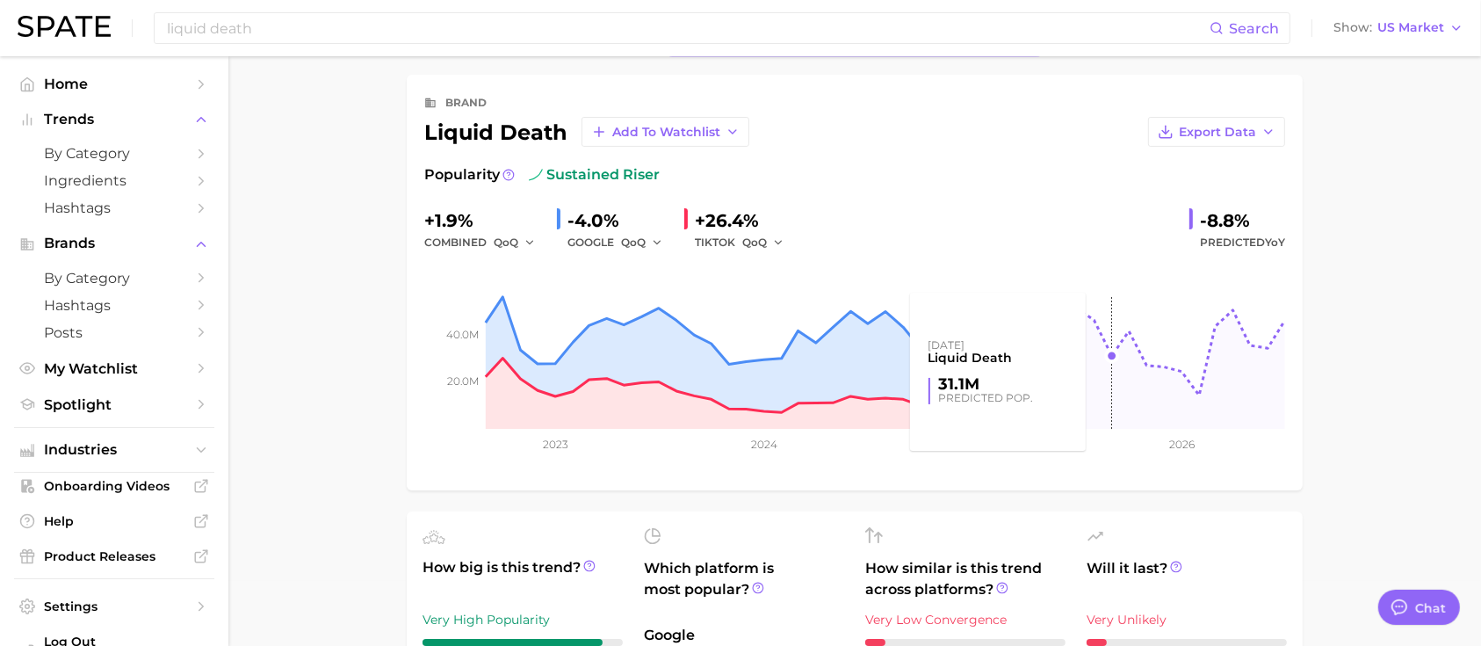
scroll to position [64, 0]
